Goal: Task Accomplishment & Management: Complete application form

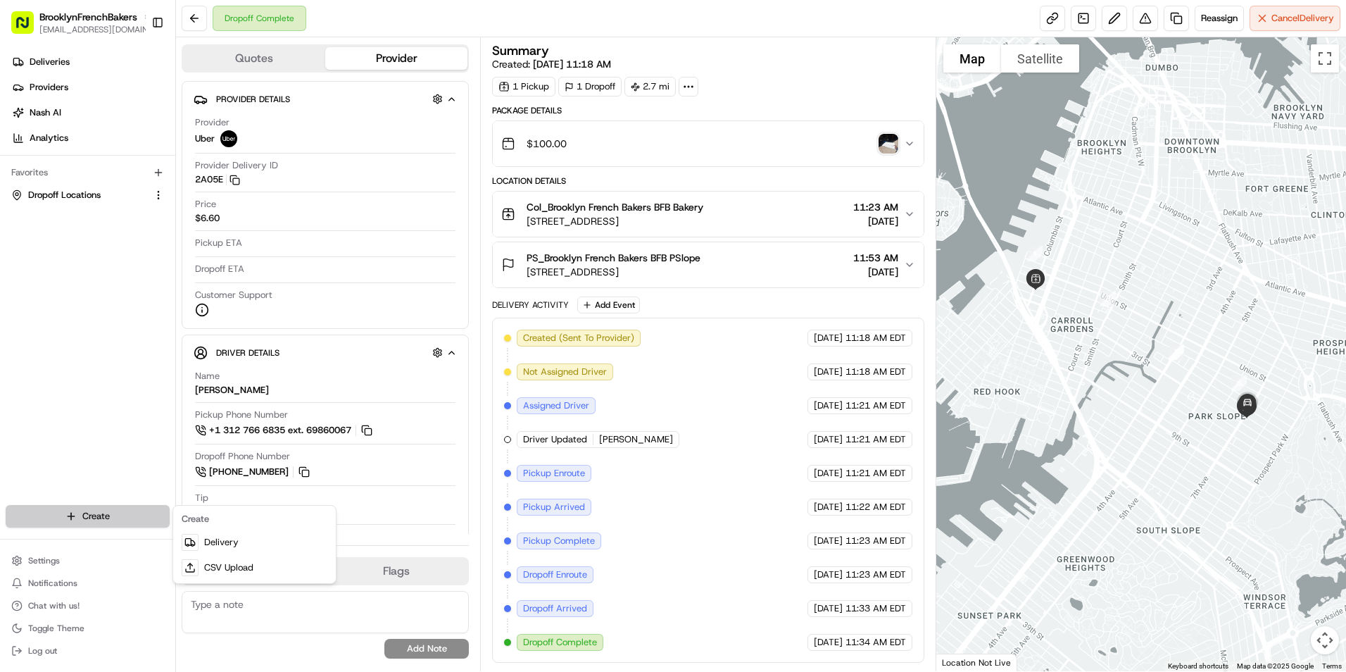
click at [92, 514] on html "BrooklynFrenchBakers [EMAIL_ADDRESS][DOMAIN_NAME] Toggle Sidebar Deliveries Pro…" at bounding box center [673, 336] width 1346 height 672
click at [202, 539] on link "Delivery" at bounding box center [254, 541] width 157 height 25
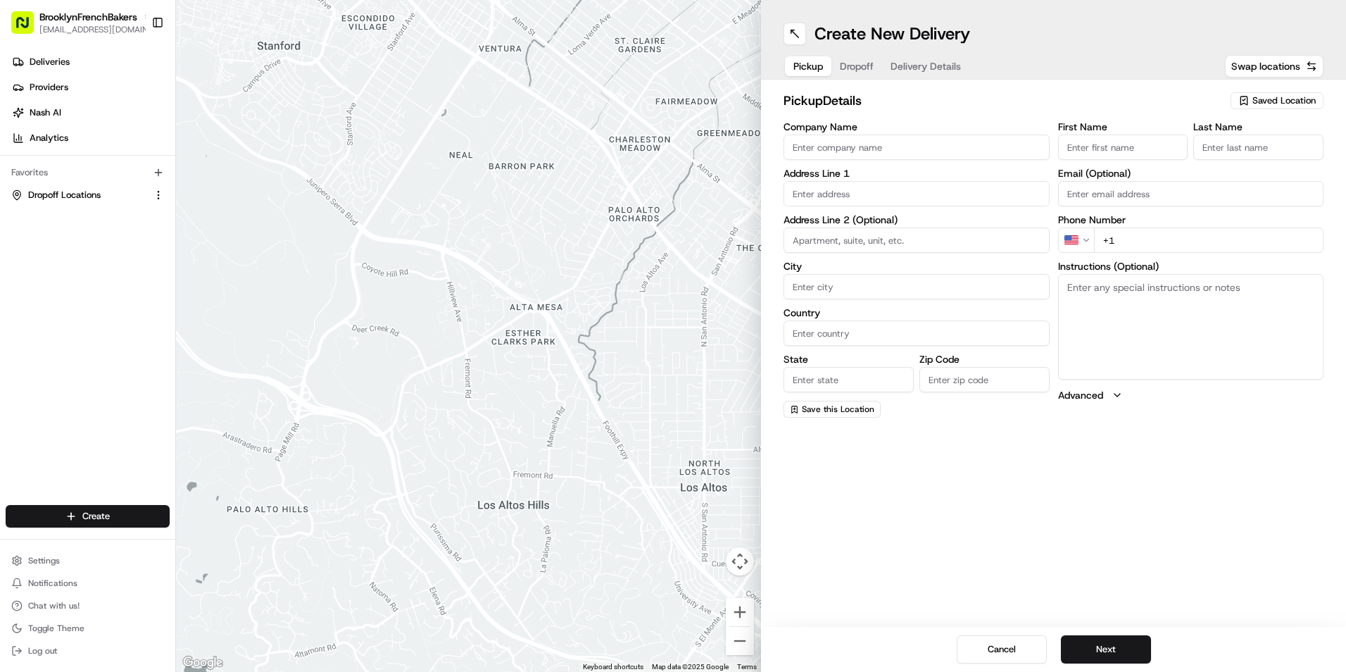
click at [1277, 104] on span "Saved Location" at bounding box center [1284, 100] width 63 height 13
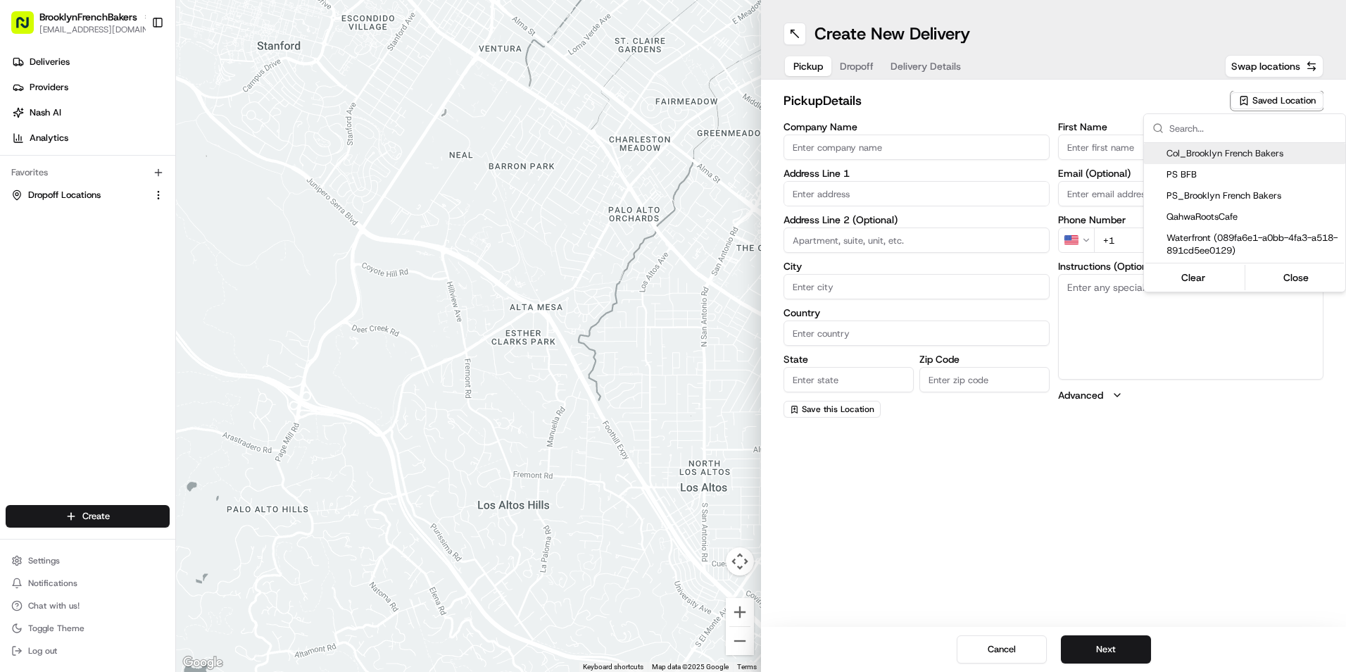
click at [1239, 152] on span "Col_Brooklyn French Bakers" at bounding box center [1253, 153] width 173 height 13
type input "Col_Brooklyn French Bakers"
type input "[STREET_ADDRESS]"
type input "[GEOGRAPHIC_DATA]"
type input "US"
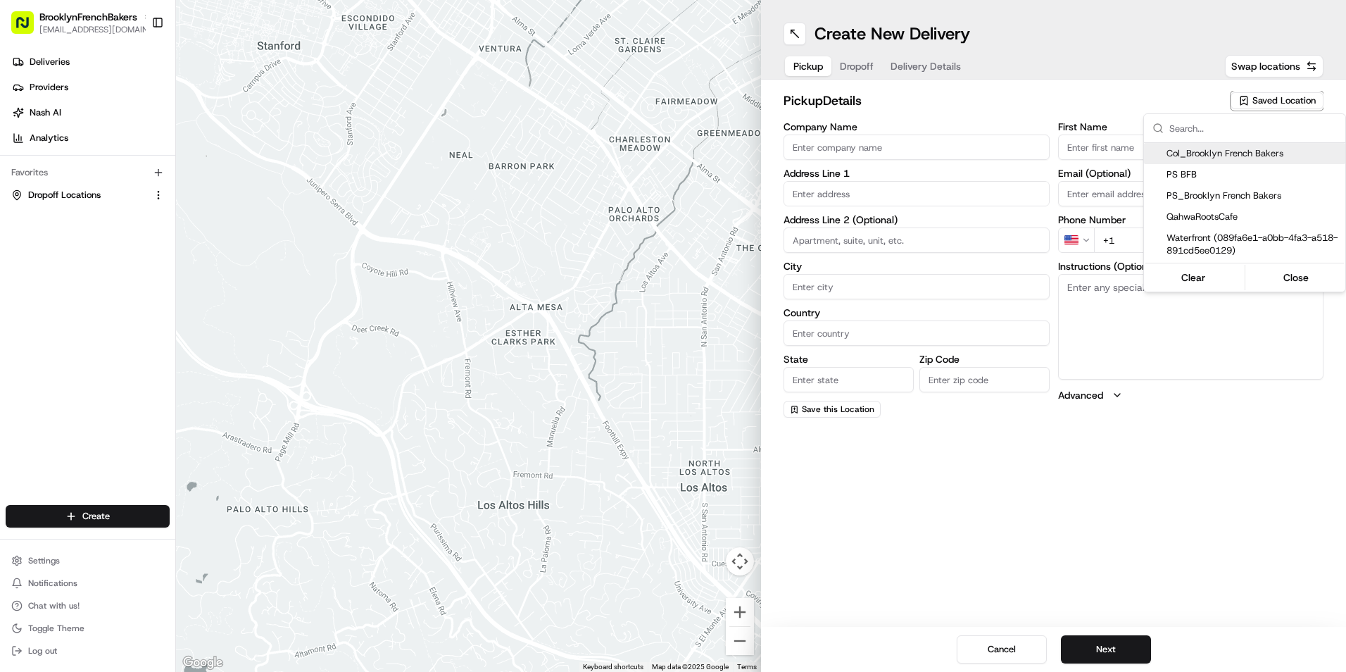
type input "NY"
type input "11231"
type input "BFB"
type input "Bakery"
type input "[PHONE_NUMBER]"
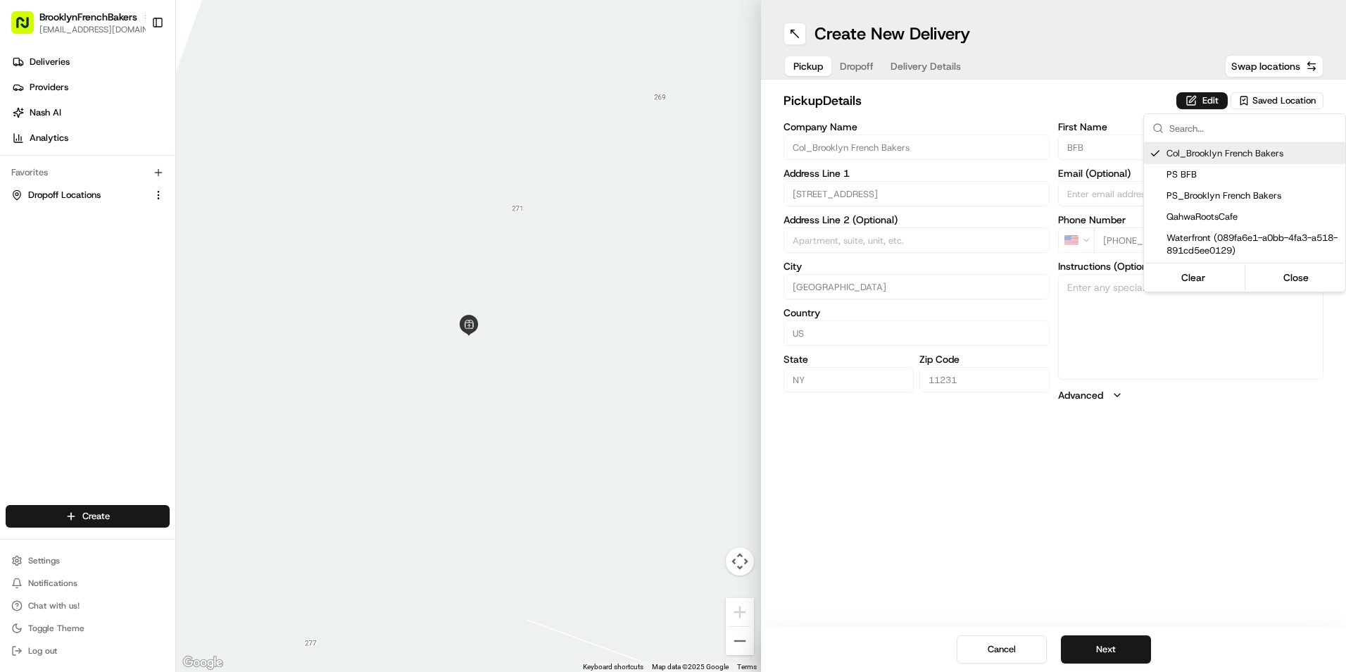
click at [855, 73] on html "BrooklynFrenchBakers [EMAIL_ADDRESS][DOMAIN_NAME] Toggle Sidebar Deliveries Pro…" at bounding box center [673, 336] width 1346 height 672
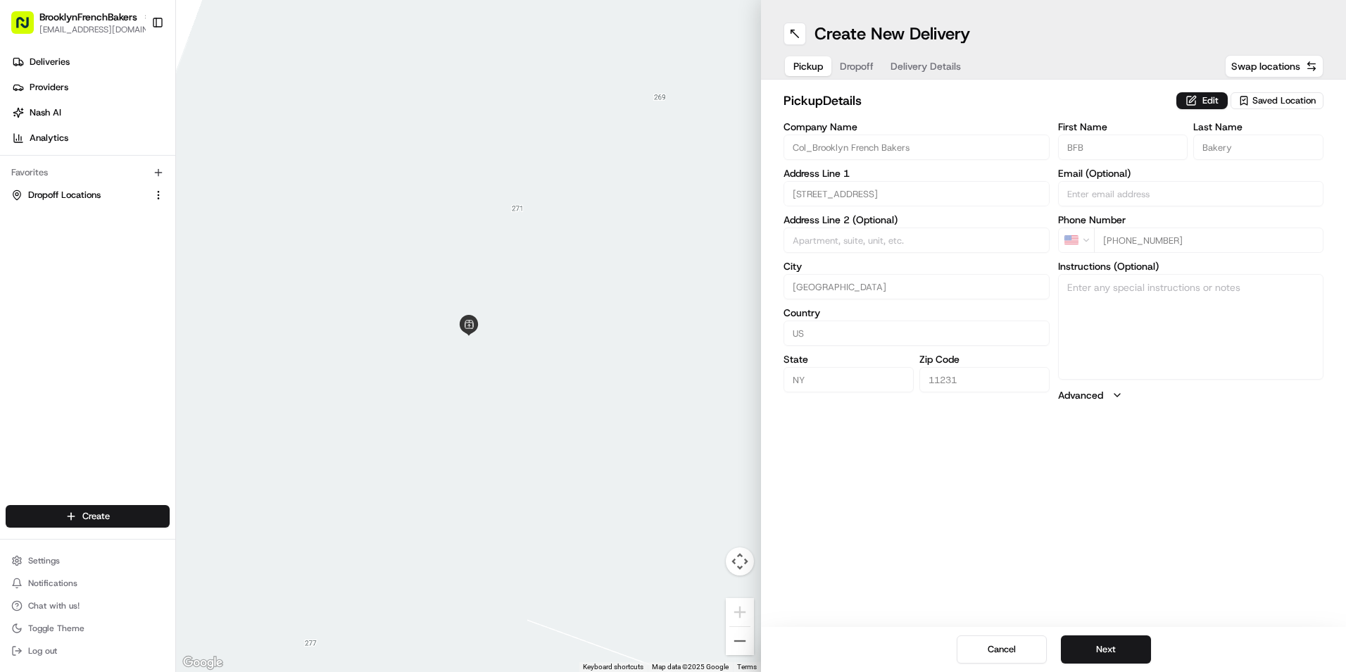
click at [860, 65] on span "Dropoff" at bounding box center [857, 66] width 34 height 14
click at [860, 65] on span "Dropoff" at bounding box center [872, 66] width 34 height 14
click at [1252, 103] on div "Saved Location" at bounding box center [1277, 100] width 93 height 17
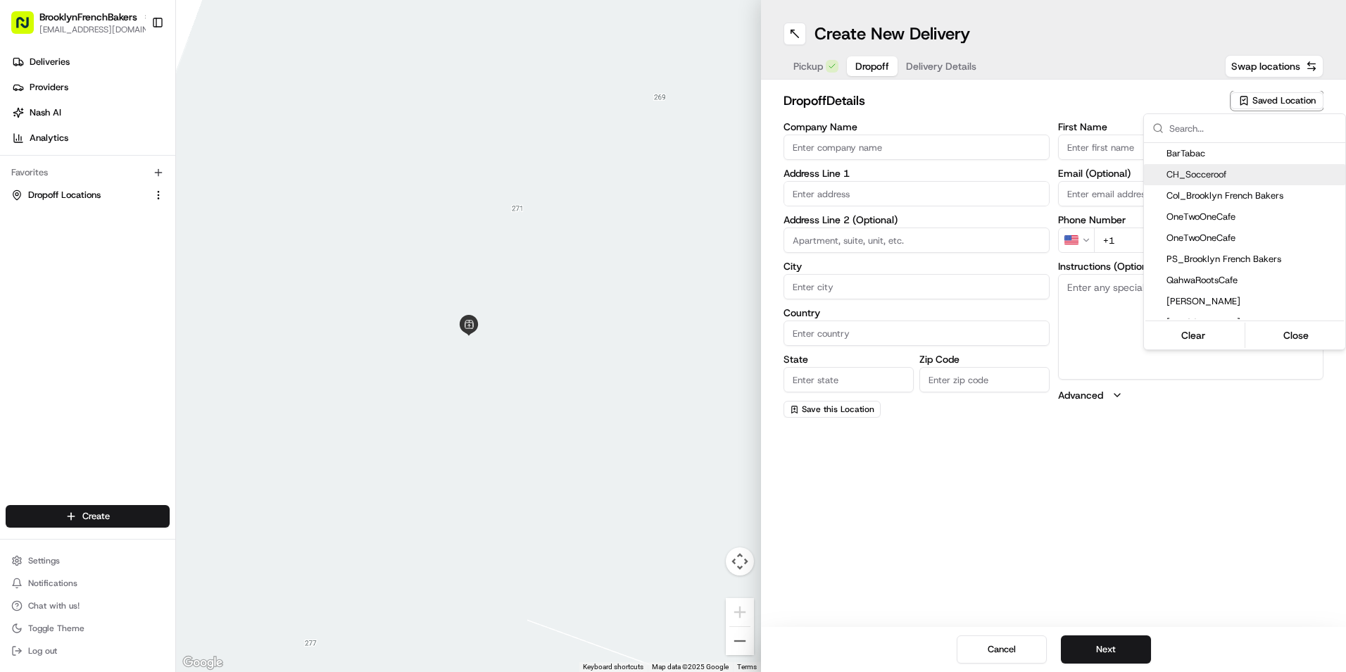
click at [953, 146] on html "BrooklynFrenchBakers [EMAIL_ADDRESS][DOMAIN_NAME] Toggle Sidebar Deliveries Pro…" at bounding box center [673, 336] width 1346 height 672
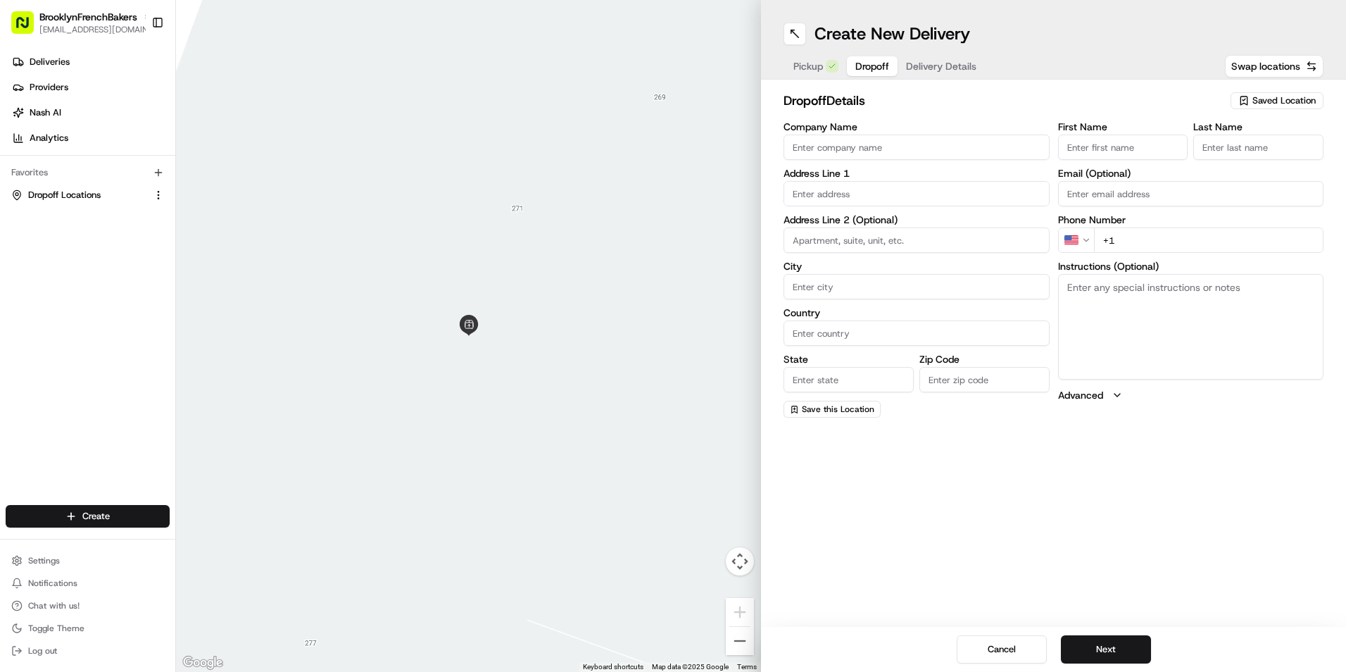
click at [953, 146] on input "Company Name" at bounding box center [917, 146] width 266 height 25
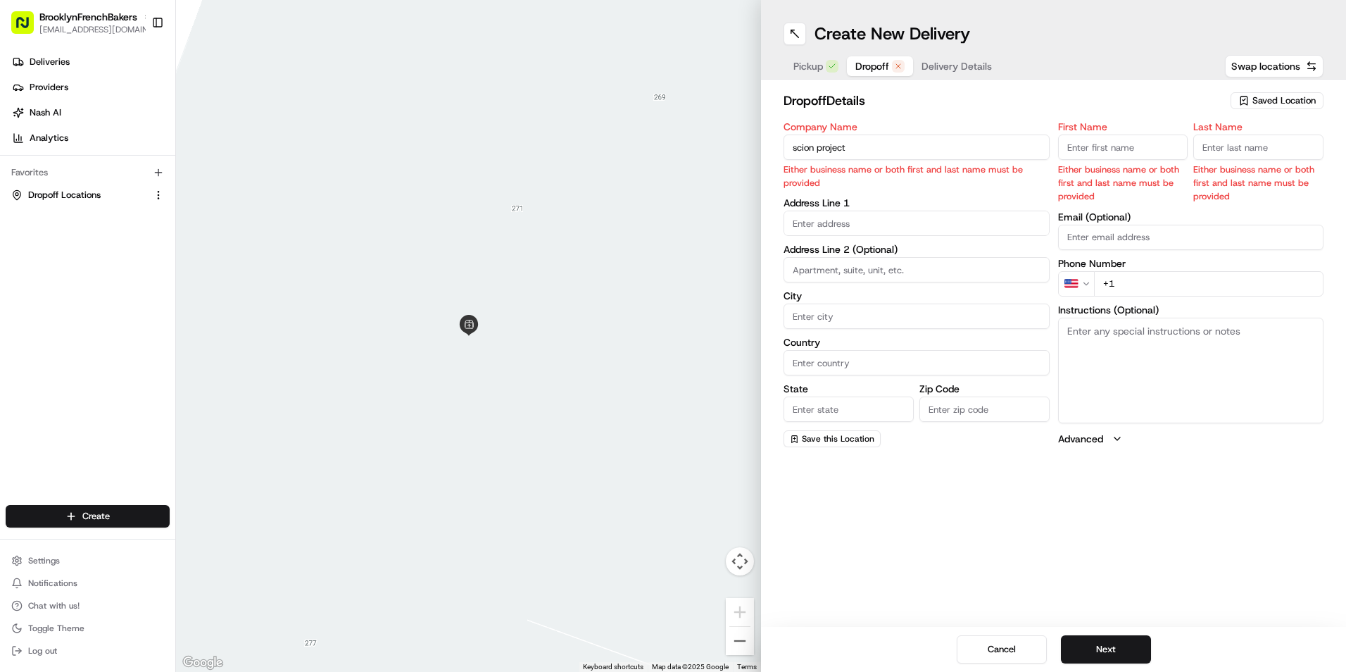
type input "scion project"
click at [902, 224] on body "BrooklynFrenchBakers [EMAIL_ADDRESS][DOMAIN_NAME] Toggle Sidebar Deliveries Pro…" at bounding box center [673, 336] width 1346 height 672
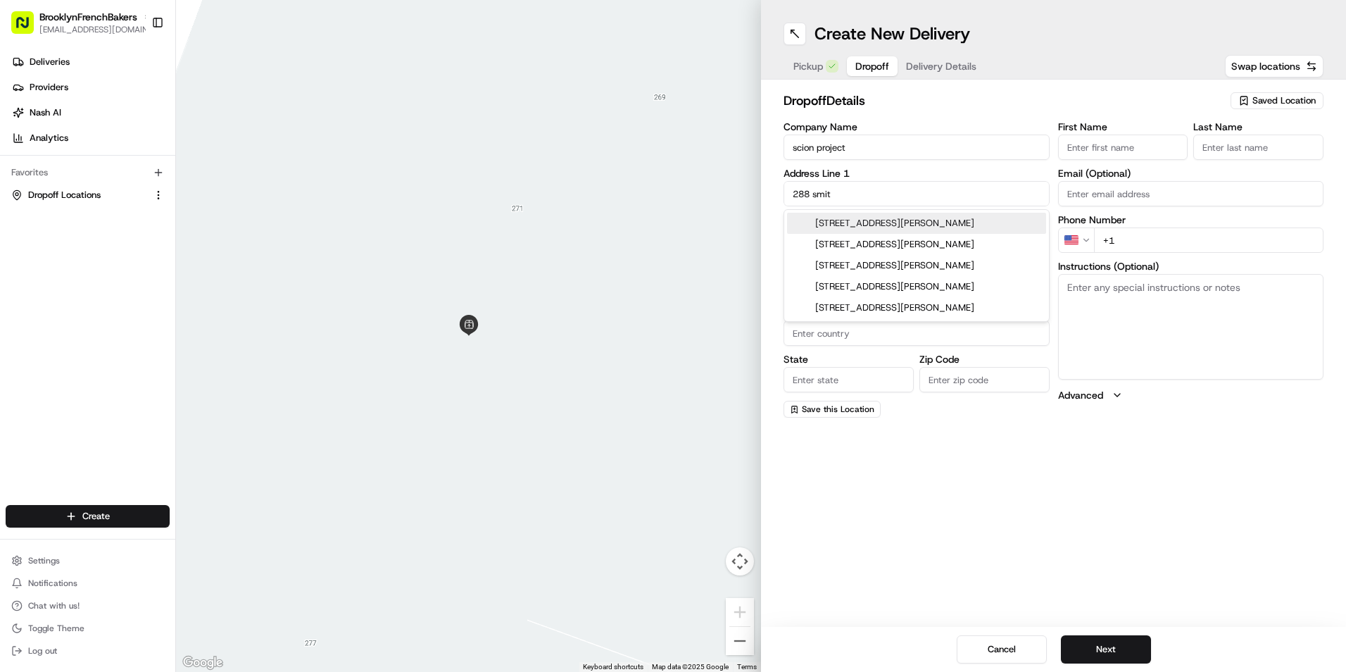
click at [902, 224] on div "[STREET_ADDRESS][PERSON_NAME]" at bounding box center [916, 223] width 259 height 21
type input "[STREET_ADDRESS][PERSON_NAME]"
type input "[GEOGRAPHIC_DATA]"
type input "NY"
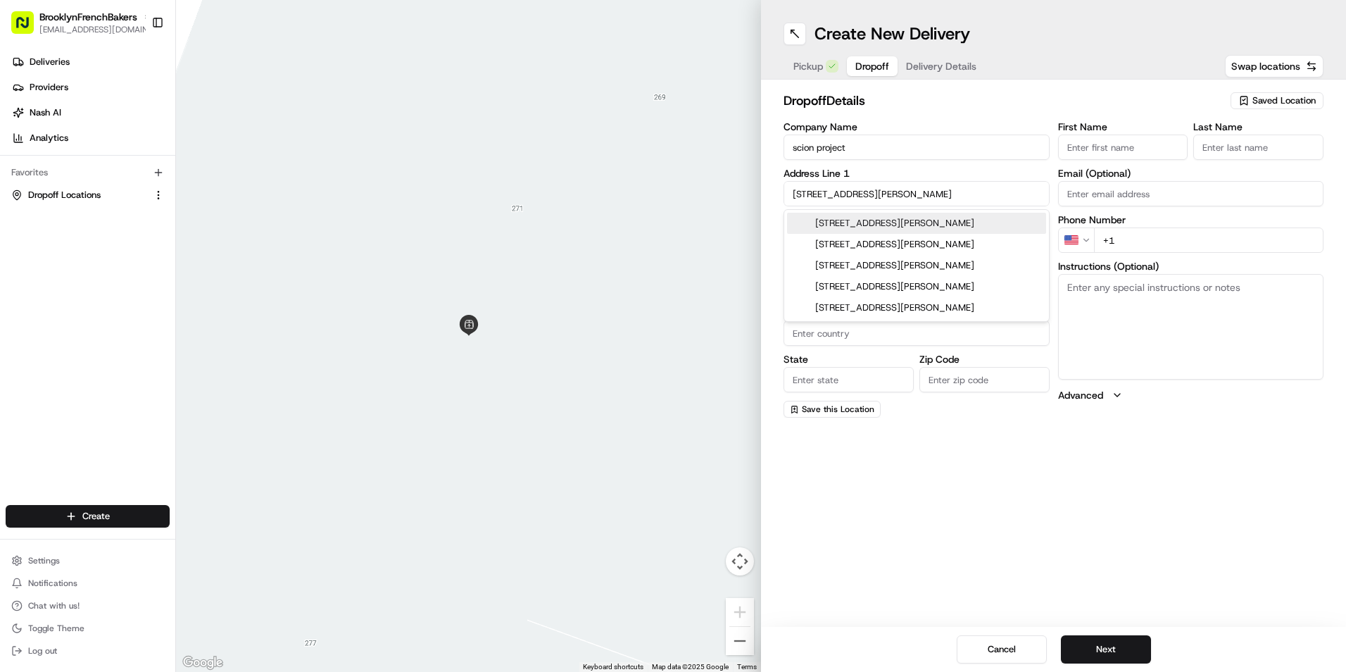
type input "11231"
type input "[STREET_ADDRESS][PERSON_NAME]"
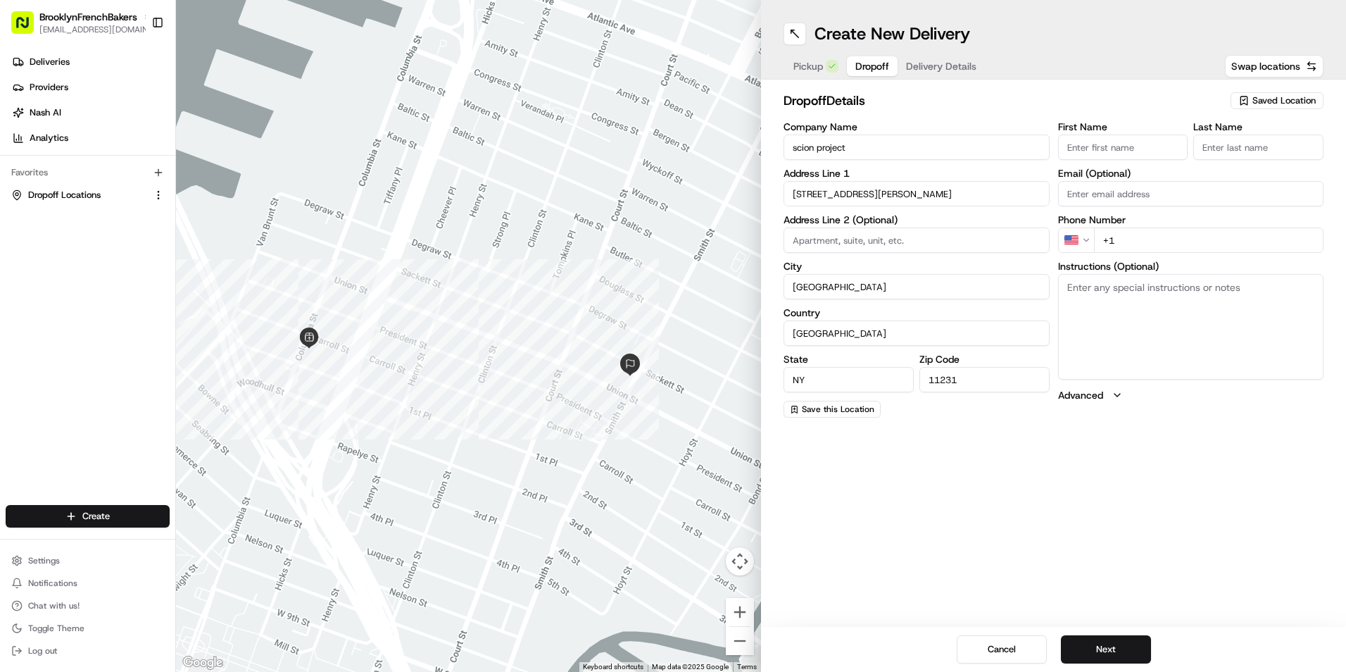
click at [921, 68] on button "Delivery Details" at bounding box center [941, 66] width 87 height 20
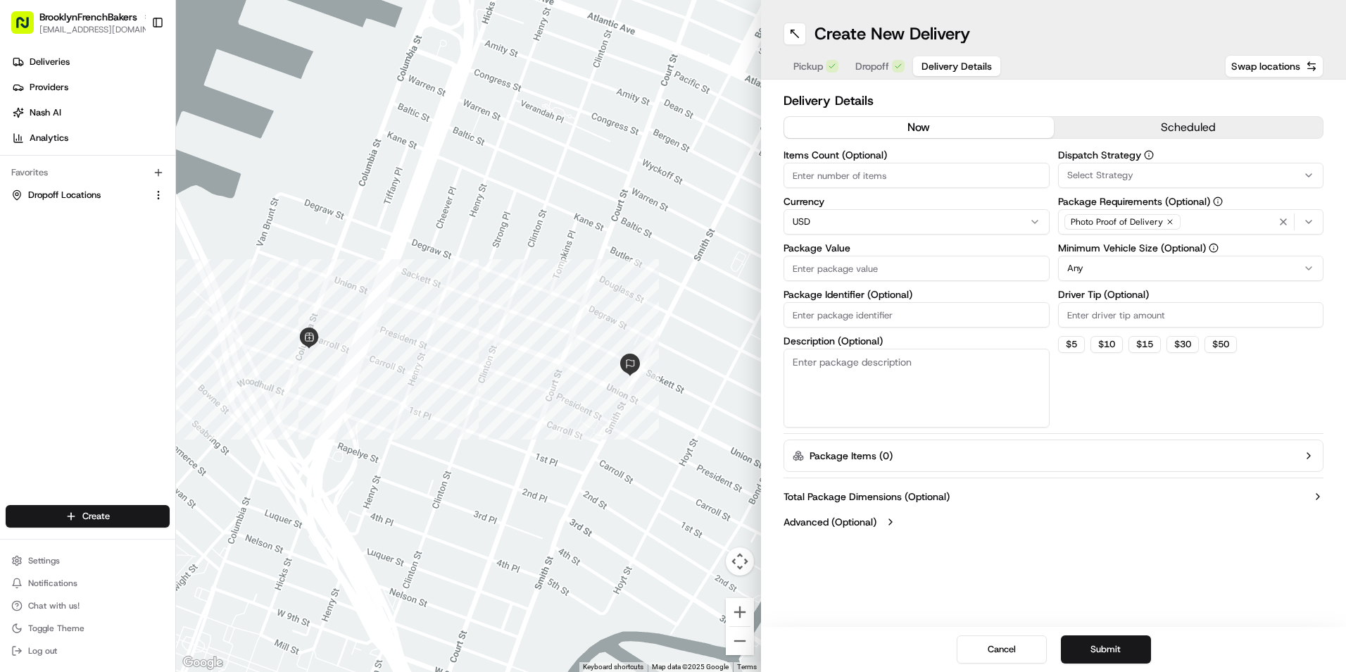
click at [901, 165] on input "Items Count (Optional)" at bounding box center [917, 175] width 266 height 25
type input "2"
click at [877, 275] on input "Package Value" at bounding box center [917, 268] width 266 height 25
type input "150"
click at [1092, 653] on button "Submit" at bounding box center [1106, 649] width 90 height 28
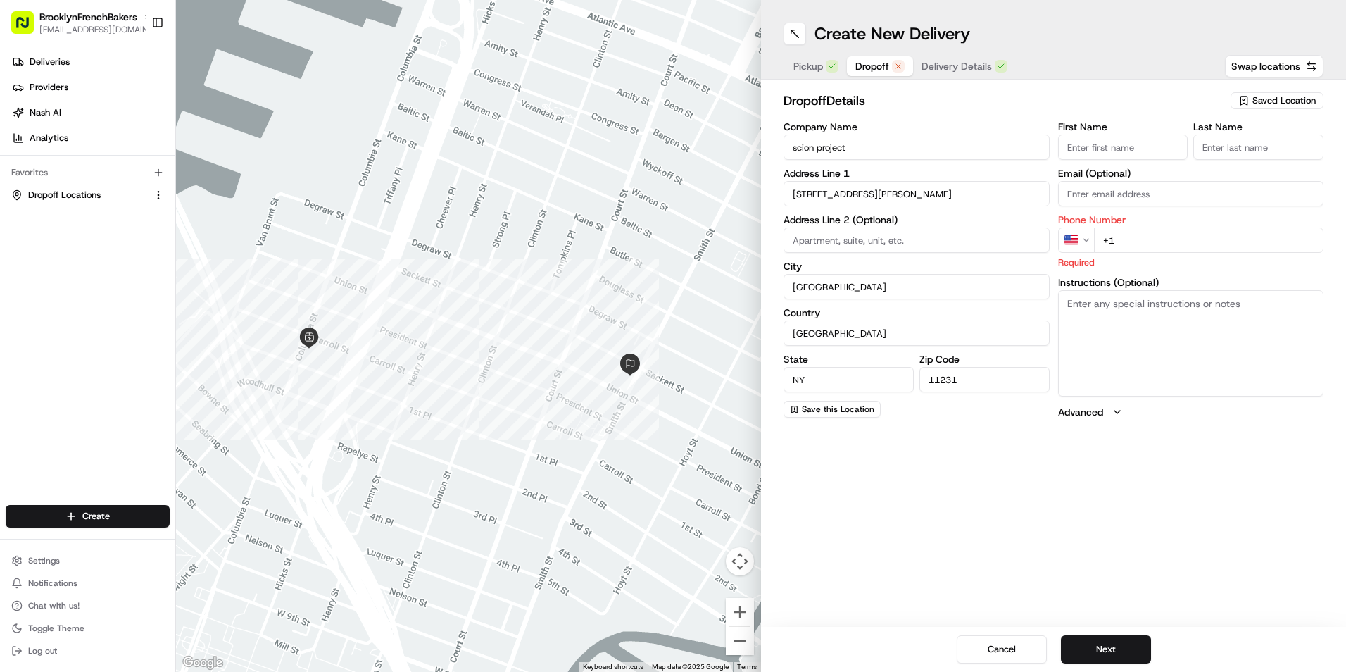
click at [870, 70] on span "Dropoff" at bounding box center [872, 66] width 34 height 14
click at [1077, 193] on input "Email (Optional)" at bounding box center [1191, 193] width 266 height 25
click at [1061, 340] on textarea "Instructions (Optional)" at bounding box center [1191, 343] width 266 height 106
click at [1139, 239] on input "+1" at bounding box center [1209, 239] width 230 height 25
type input "[PHONE_NUMBER]"
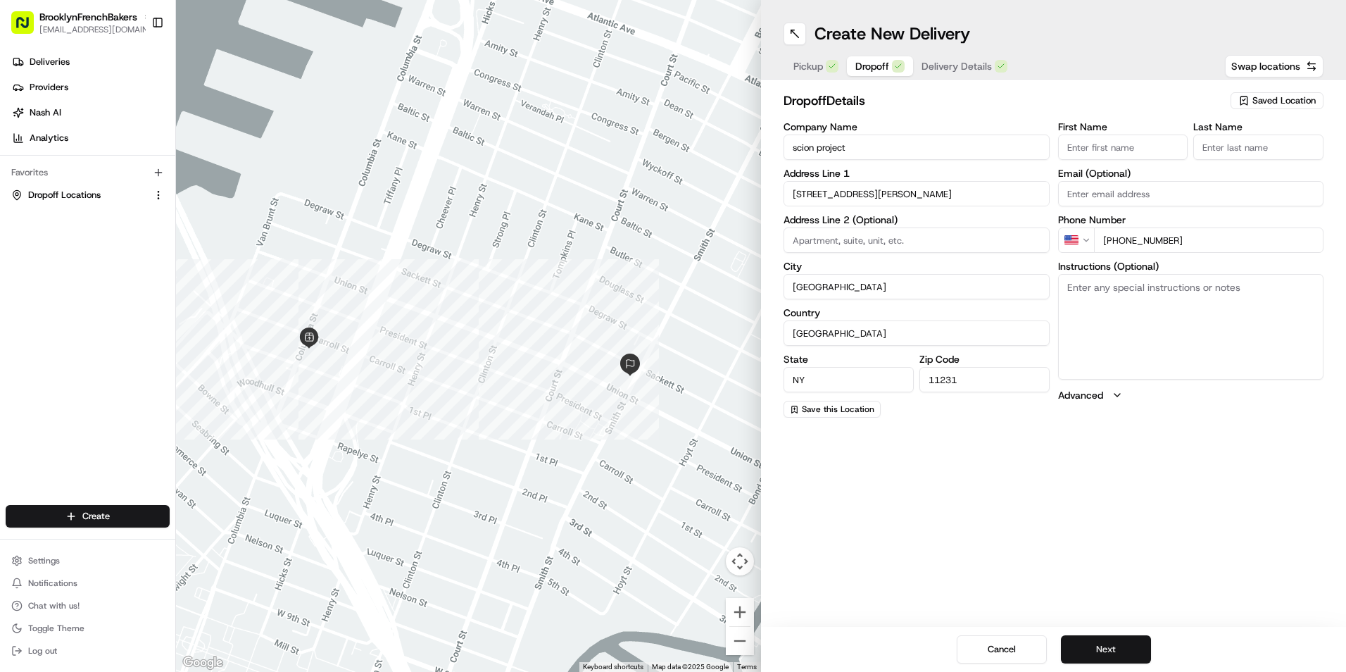
click at [1140, 651] on button "Next" at bounding box center [1106, 649] width 90 height 28
click at [873, 65] on span "Dropoff" at bounding box center [872, 66] width 34 height 14
click at [1090, 660] on button "Next" at bounding box center [1106, 649] width 90 height 28
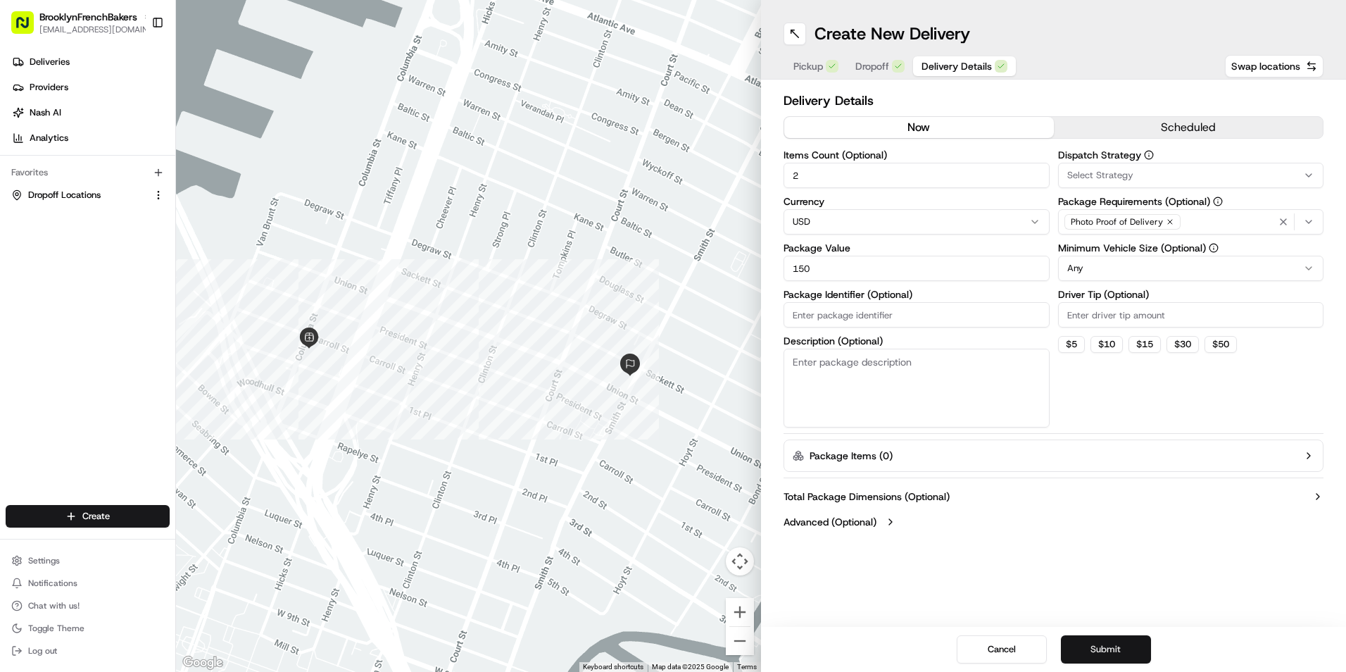
click at [1090, 660] on button "Submit" at bounding box center [1106, 649] width 90 height 28
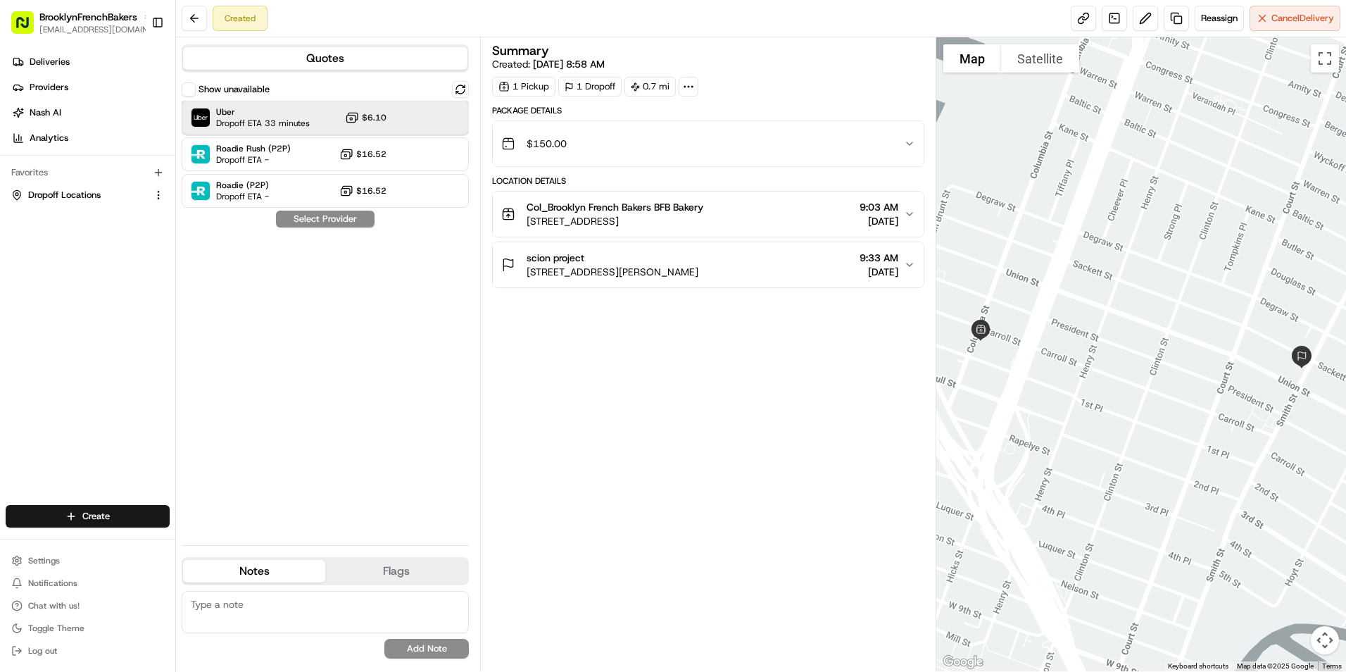
click at [423, 127] on div "Uber Dropoff ETA 33 minutes $6.10" at bounding box center [325, 118] width 287 height 34
click at [349, 222] on button "Assign Provider" at bounding box center [325, 219] width 100 height 17
